Goal: Information Seeking & Learning: Find specific fact

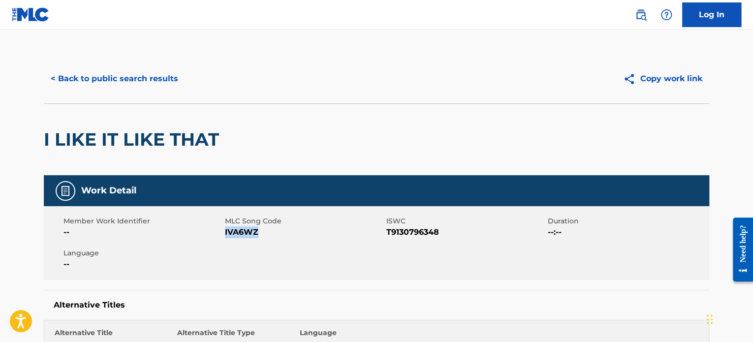
click at [171, 77] on button "< Back to public search results" at bounding box center [114, 78] width 141 height 25
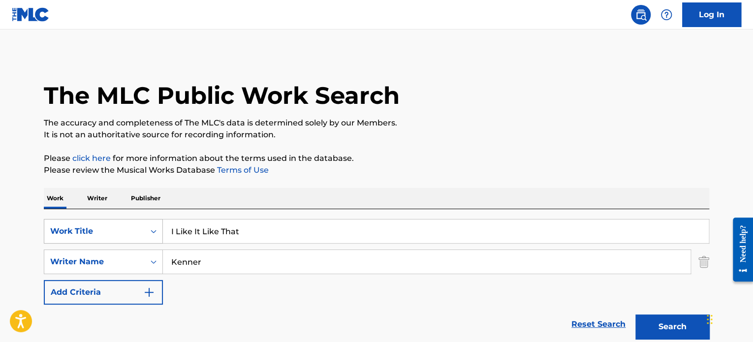
drag, startPoint x: 245, startPoint y: 232, endPoint x: 139, endPoint y: 235, distance: 106.3
click at [139, 235] on div "SearchWithCriteria7e5ab784-1e06-4228-a0f0-5ed72a76d0ef Work Title I Like It Lik…" at bounding box center [376, 231] width 665 height 25
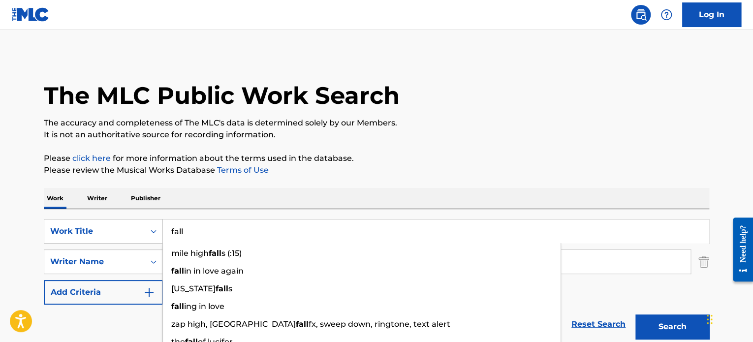
type input "fall"
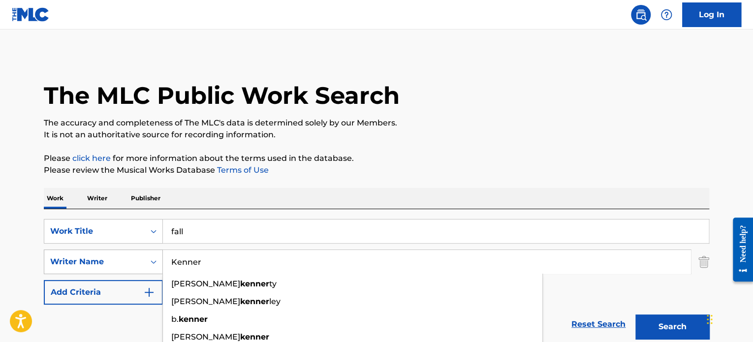
drag, startPoint x: 206, startPoint y: 263, endPoint x: 160, endPoint y: 255, distance: 46.5
click at [161, 257] on div "SearchWithCriteria1a1626d5-9f8b-44a1-b63f-a750a506a031 Writer Name [PERSON_NAME…" at bounding box center [376, 261] width 665 height 25
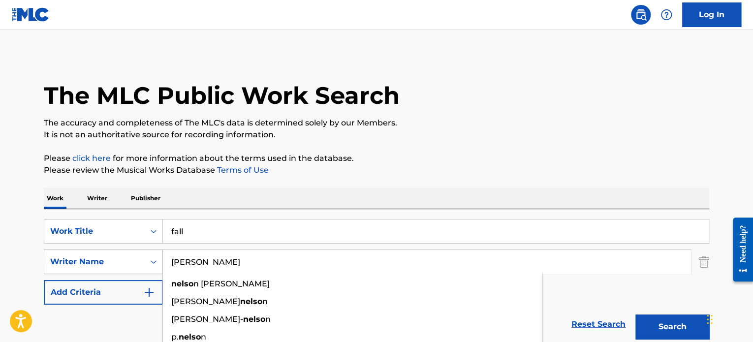
type input "[PERSON_NAME]"
click at [635, 314] on button "Search" at bounding box center [672, 326] width 74 height 25
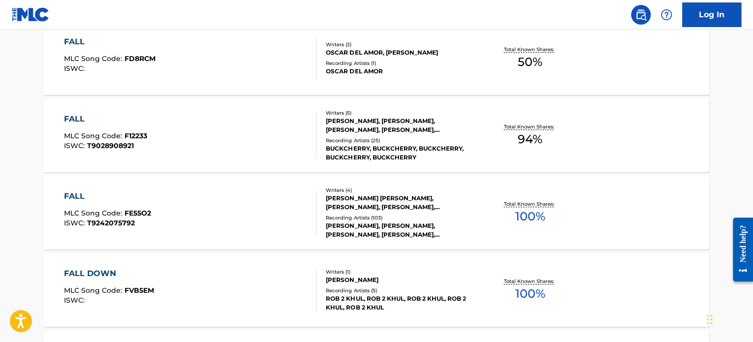
scroll to position [443, 0]
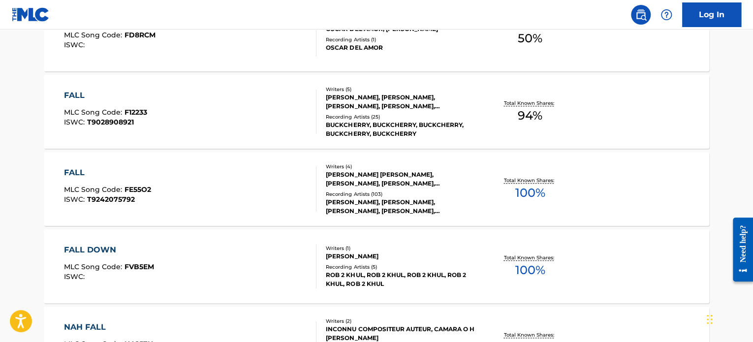
click at [481, 192] on div "Total Known Shares: 100 %" at bounding box center [529, 189] width 111 height 30
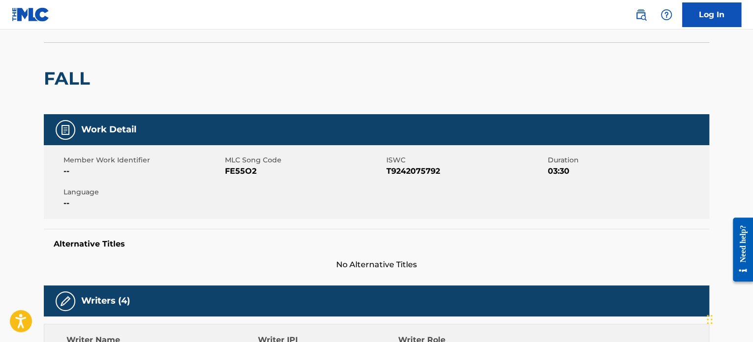
scroll to position [49, 0]
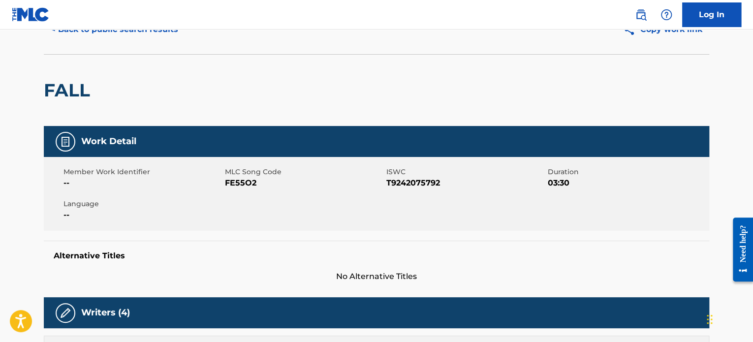
click at [243, 179] on span "FE55O2" at bounding box center [304, 183] width 159 height 12
click at [244, 179] on span "FE55O2" at bounding box center [304, 183] width 159 height 12
copy span "FE55O2"
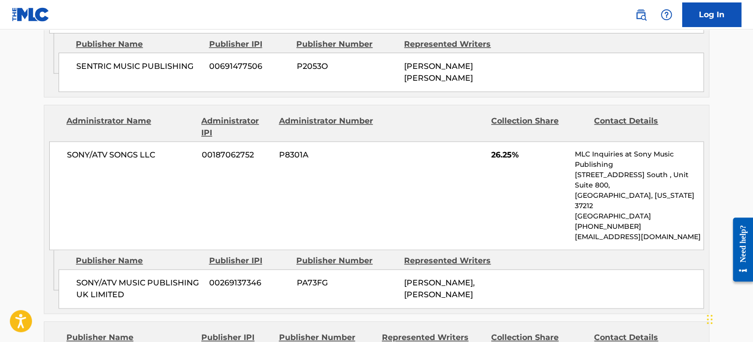
scroll to position [590, 0]
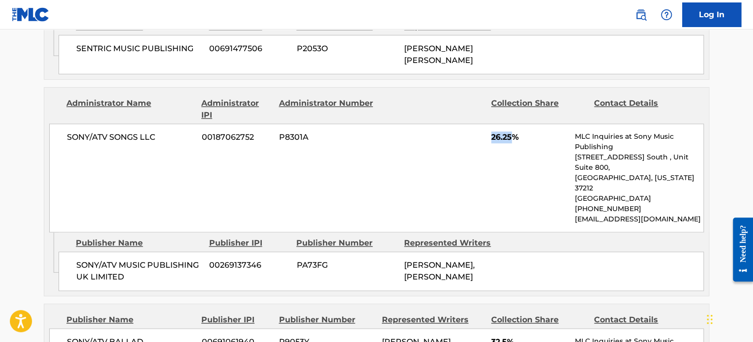
drag, startPoint x: 491, startPoint y: 128, endPoint x: 512, endPoint y: 130, distance: 20.3
click at [512, 131] on span "26.25%" at bounding box center [529, 137] width 76 height 12
copy span "26.25"
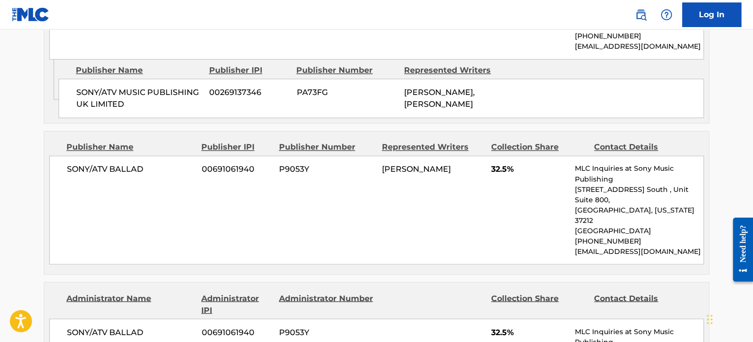
scroll to position [787, 0]
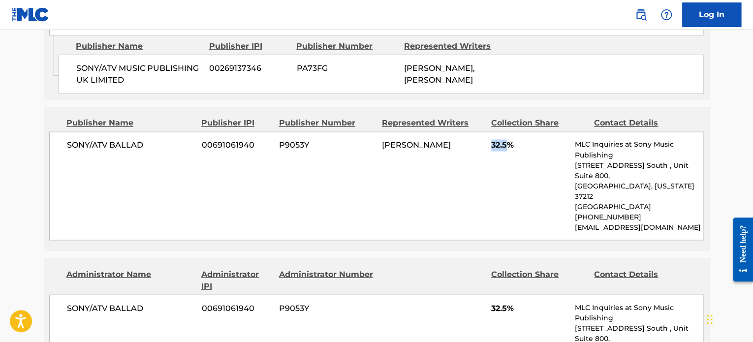
drag, startPoint x: 492, startPoint y: 112, endPoint x: 507, endPoint y: 114, distance: 15.4
click at [507, 139] on span "32.5%" at bounding box center [529, 145] width 76 height 12
copy span "32.5"
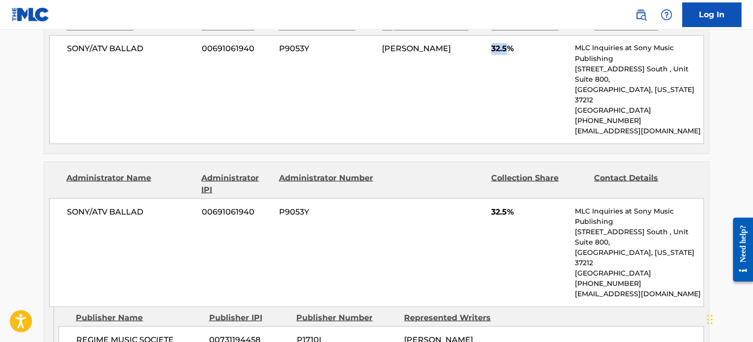
scroll to position [885, 0]
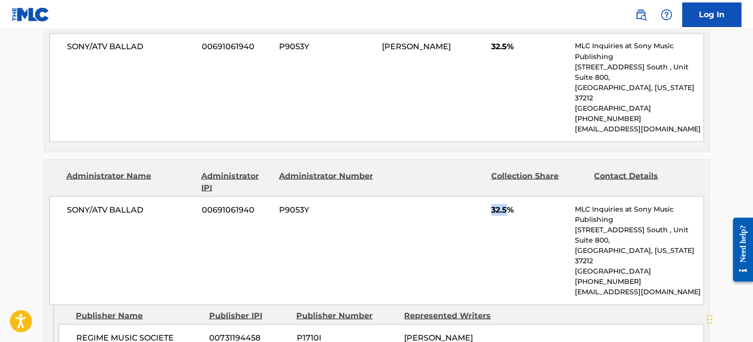
drag, startPoint x: 492, startPoint y: 155, endPoint x: 508, endPoint y: 155, distance: 15.2
click at [507, 204] on span "32.5%" at bounding box center [529, 210] width 76 height 12
copy span "32.5"
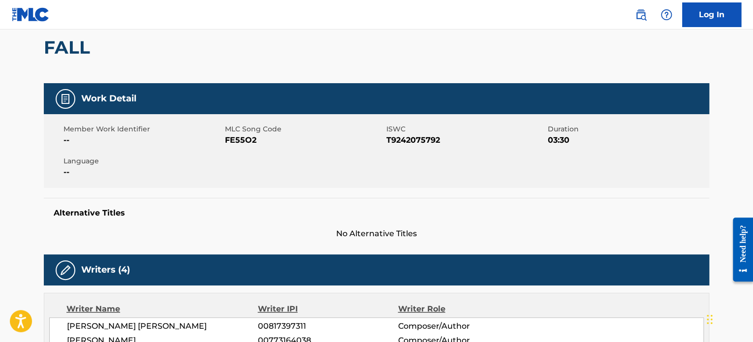
scroll to position [0, 0]
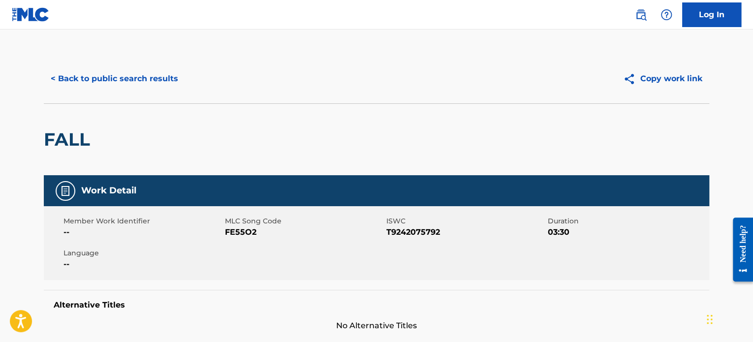
click at [113, 81] on button "< Back to public search results" at bounding box center [114, 78] width 141 height 25
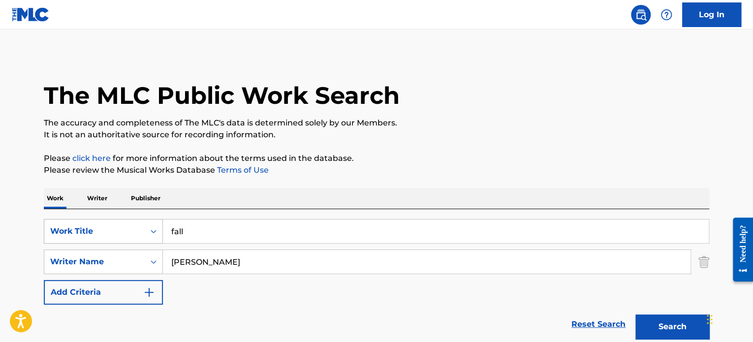
drag, startPoint x: 207, startPoint y: 229, endPoint x: 133, endPoint y: 231, distance: 73.8
click at [133, 232] on div "SearchWithCriteria7e5ab784-1e06-4228-a0f0-5ed72a76d0ef Work Title fall" at bounding box center [376, 231] width 665 height 25
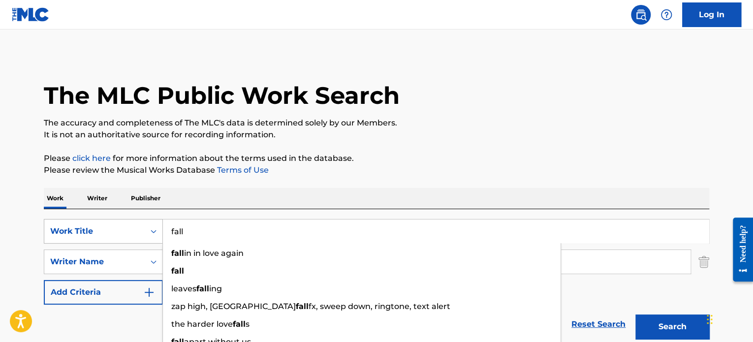
paste input "Before You"
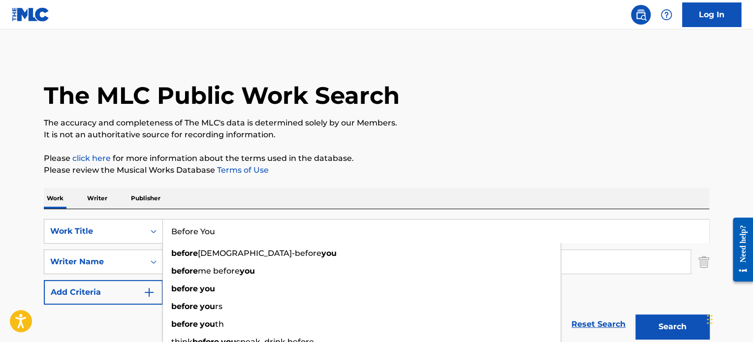
type input "Before You"
click at [244, 196] on div "Work Writer Publisher" at bounding box center [376, 198] width 665 height 21
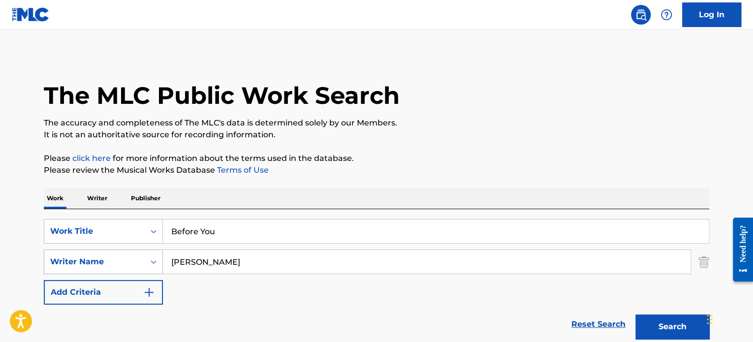
drag, startPoint x: 210, startPoint y: 265, endPoint x: 148, endPoint y: 264, distance: 62.0
click at [148, 264] on div "SearchWithCriteria1a1626d5-9f8b-44a1-b63f-a750a506a031 Writer Name [PERSON_NAME]" at bounding box center [376, 261] width 665 height 25
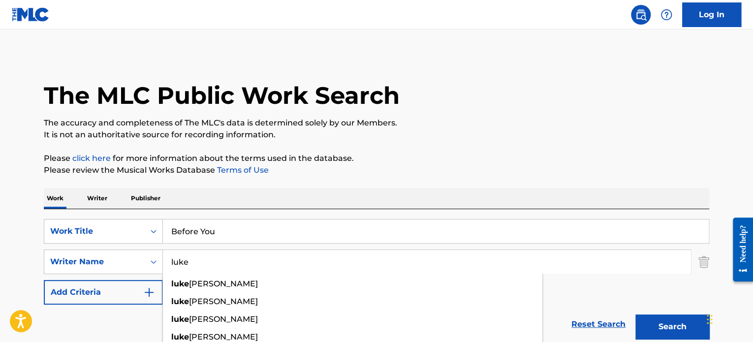
type input "luke"
click at [293, 197] on div "Work Writer Publisher" at bounding box center [376, 198] width 665 height 21
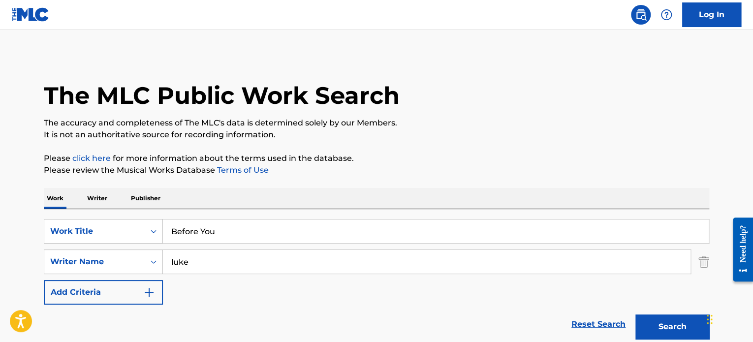
click at [671, 326] on button "Search" at bounding box center [672, 326] width 74 height 25
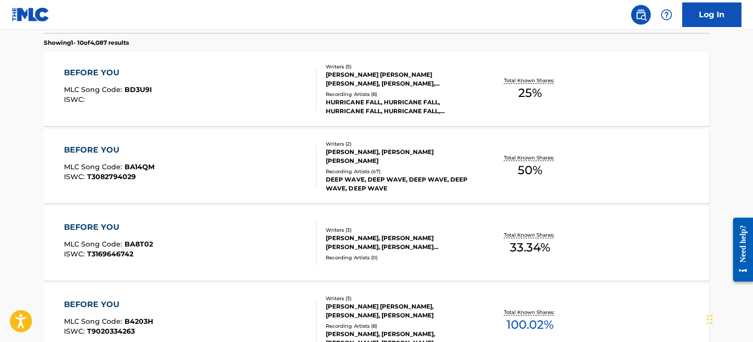
scroll to position [295, 0]
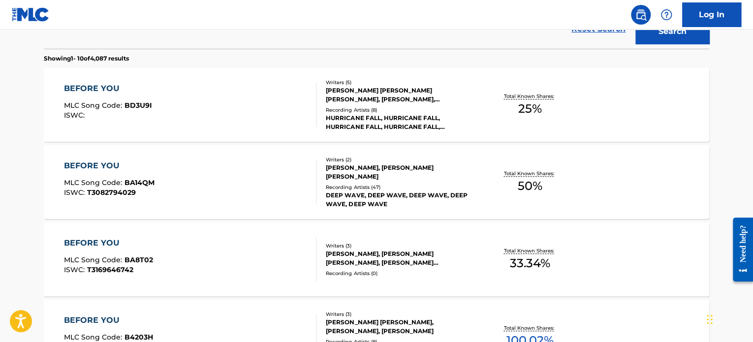
click at [283, 179] on div "BEFORE YOU MLC Song Code : BA14QM ISWC : T3082794029" at bounding box center [190, 182] width 253 height 44
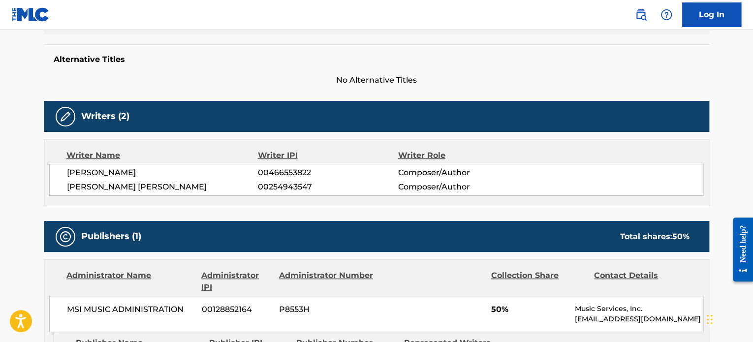
scroll to position [246, 0]
